Goal: Task Accomplishment & Management: Manage account settings

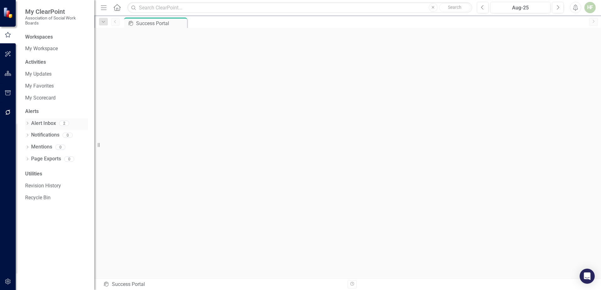
click at [52, 120] on link "Alert Inbox" at bounding box center [43, 123] width 25 height 7
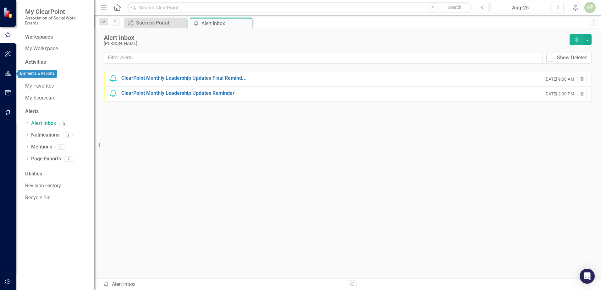
click at [11, 71] on icon "button" at bounding box center [8, 73] width 7 height 5
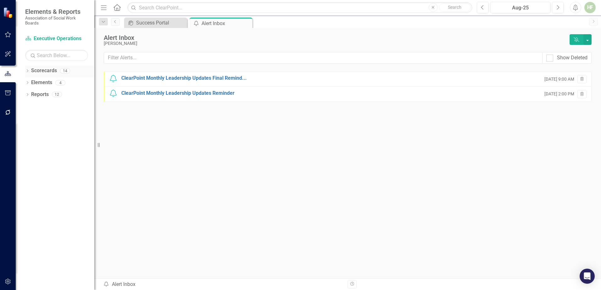
click at [48, 70] on link "Scorecards" at bounding box center [44, 70] width 26 height 7
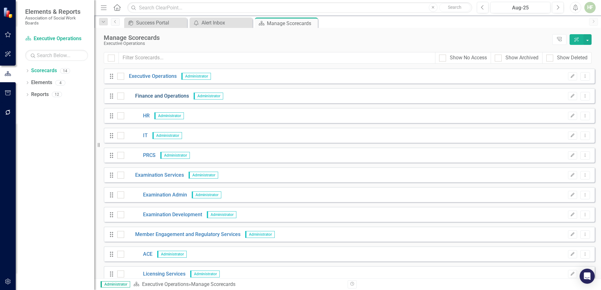
click at [160, 95] on link "Finance and Operations" at bounding box center [156, 96] width 65 height 7
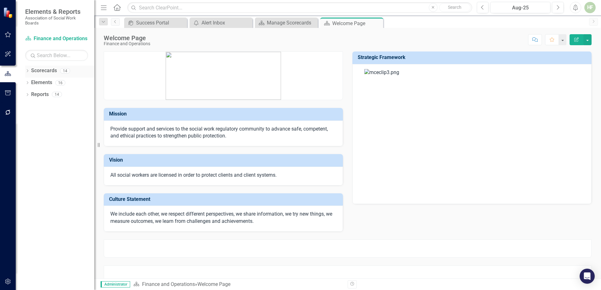
click at [40, 70] on link "Scorecards" at bounding box center [44, 70] width 26 height 7
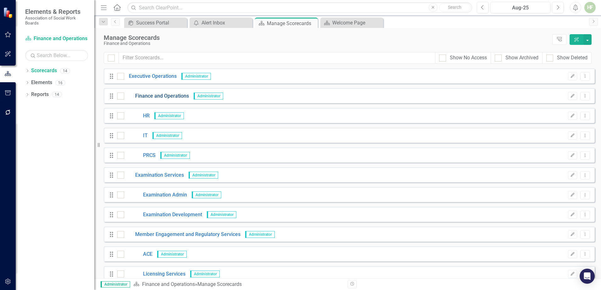
click at [155, 96] on link "Finance and Operations" at bounding box center [156, 96] width 65 height 7
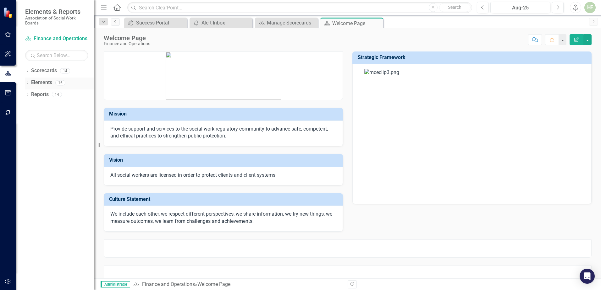
click at [45, 80] on link "Elements" at bounding box center [41, 82] width 21 height 7
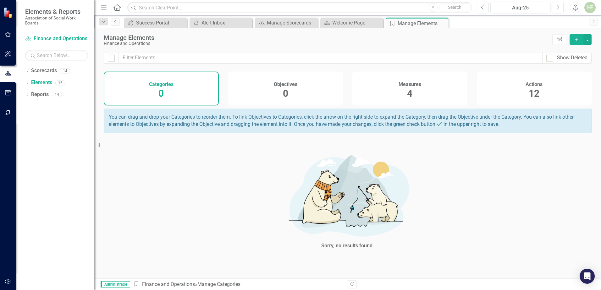
click at [522, 90] on div "Actions 12" at bounding box center [534, 89] width 115 height 34
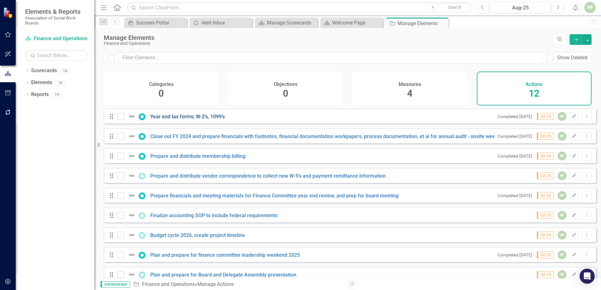
click at [179, 120] on link "Year end tax forms; W-2's, 1099's" at bounding box center [187, 117] width 74 height 6
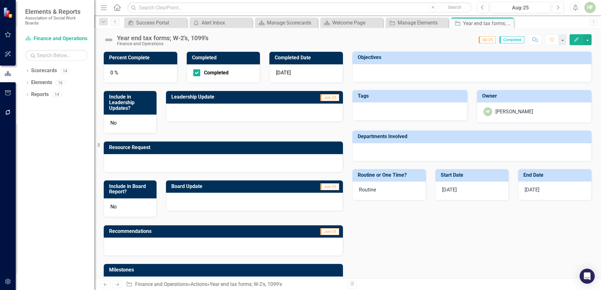
click at [293, 76] on div "[DATE]" at bounding box center [306, 73] width 74 height 19
click at [296, 72] on div "[DATE]" at bounding box center [306, 73] width 74 height 19
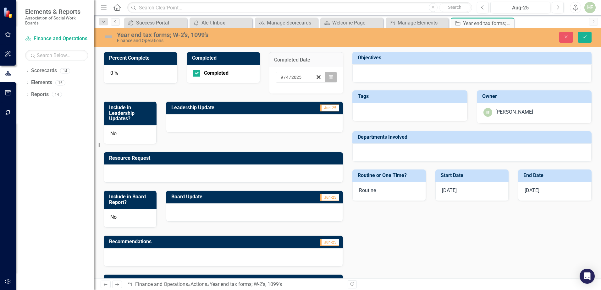
click at [329, 76] on icon "Calendar" at bounding box center [331, 77] width 4 height 4
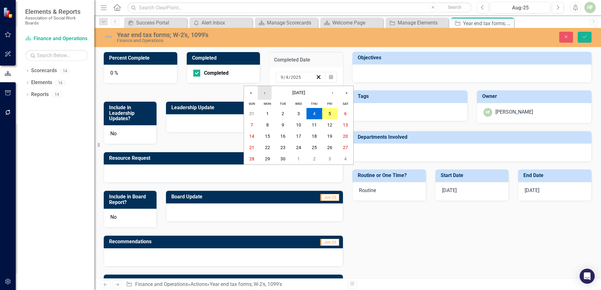
click at [264, 90] on button "‹" at bounding box center [265, 93] width 14 height 14
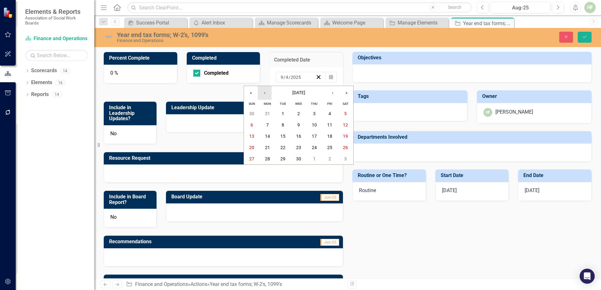
click at [264, 90] on button "‹" at bounding box center [265, 93] width 14 height 14
click at [329, 158] on abbr "31" at bounding box center [329, 159] width 5 height 5
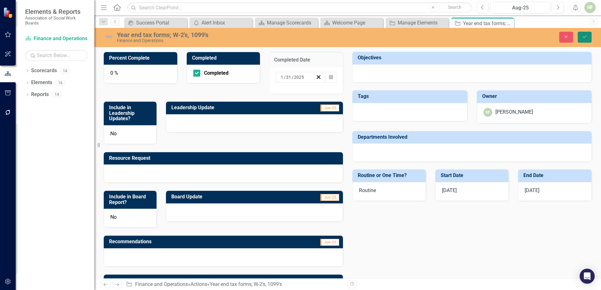
click at [583, 36] on icon "Save" at bounding box center [585, 37] width 6 height 4
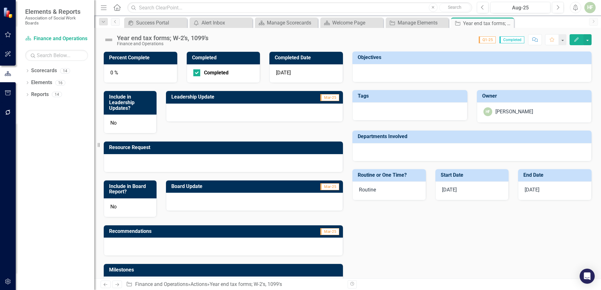
click at [193, 165] on div at bounding box center [223, 163] width 239 height 18
click at [372, 75] on div at bounding box center [471, 73] width 239 height 18
click at [458, 60] on h3 "Objectives" at bounding box center [473, 58] width 231 height 6
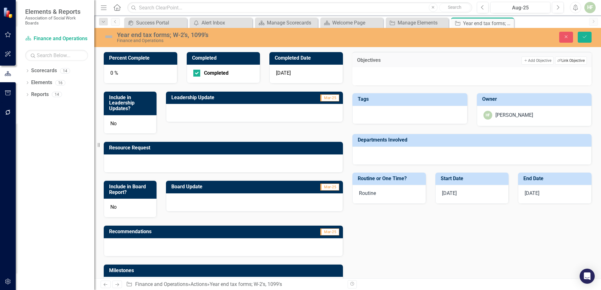
click at [565, 58] on button "Link Tag Link Objective" at bounding box center [571, 61] width 32 height 8
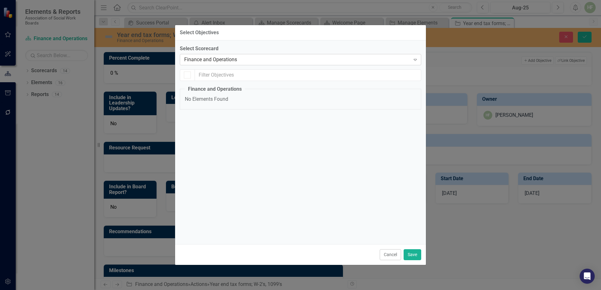
click at [414, 57] on icon "Expand" at bounding box center [415, 59] width 6 height 5
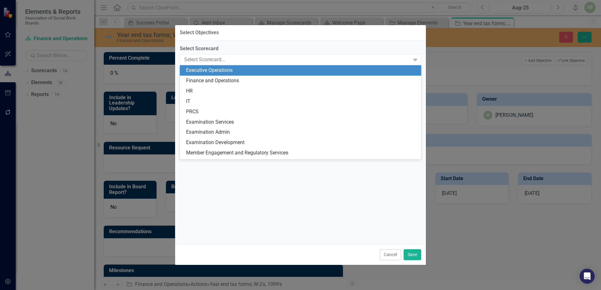
click at [235, 70] on div "Executive Operations" at bounding box center [301, 70] width 231 height 7
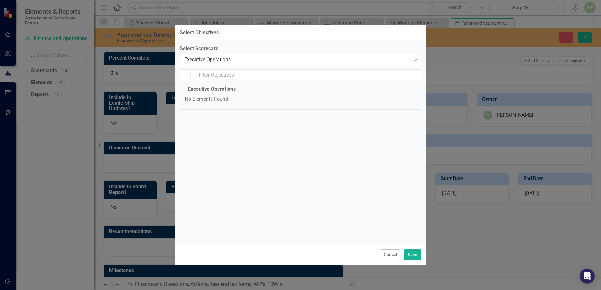
click at [415, 59] on icon at bounding box center [415, 60] width 3 height 2
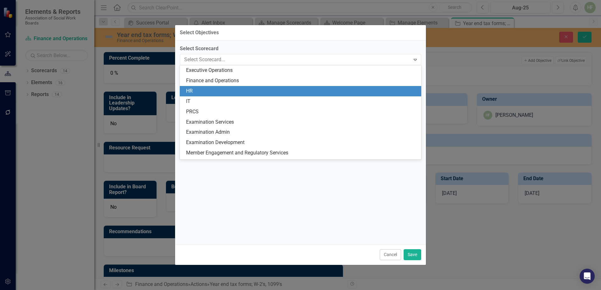
click at [228, 90] on div "HR" at bounding box center [301, 91] width 231 height 7
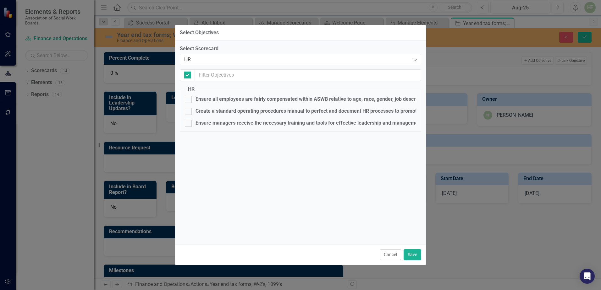
checkbox input "false"
click at [388, 252] on button "Cancel" at bounding box center [390, 255] width 21 height 11
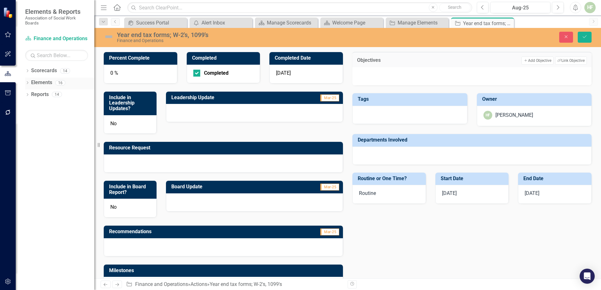
click at [40, 81] on link "Elements" at bounding box center [41, 82] width 21 height 7
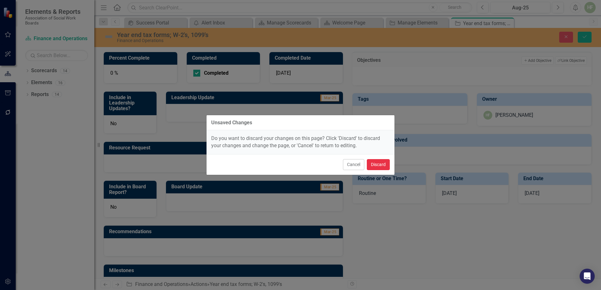
click at [377, 165] on button "Discard" at bounding box center [378, 164] width 23 height 11
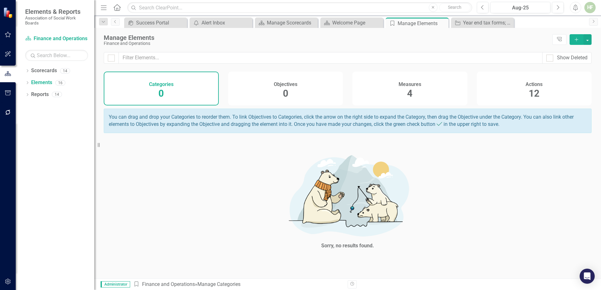
click at [293, 89] on div "Objectives 0" at bounding box center [285, 89] width 115 height 34
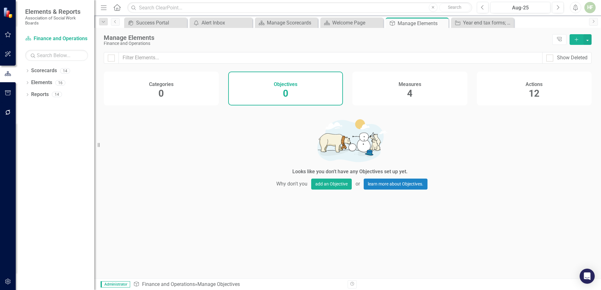
click at [293, 89] on div "Objectives 0" at bounding box center [285, 89] width 115 height 34
click at [577, 37] on icon "Add" at bounding box center [577, 39] width 6 height 4
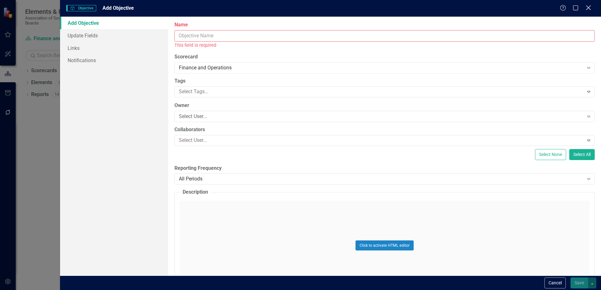
click at [590, 10] on icon "Close" at bounding box center [588, 8] width 8 height 6
